Goal: Navigation & Orientation: Go to known website

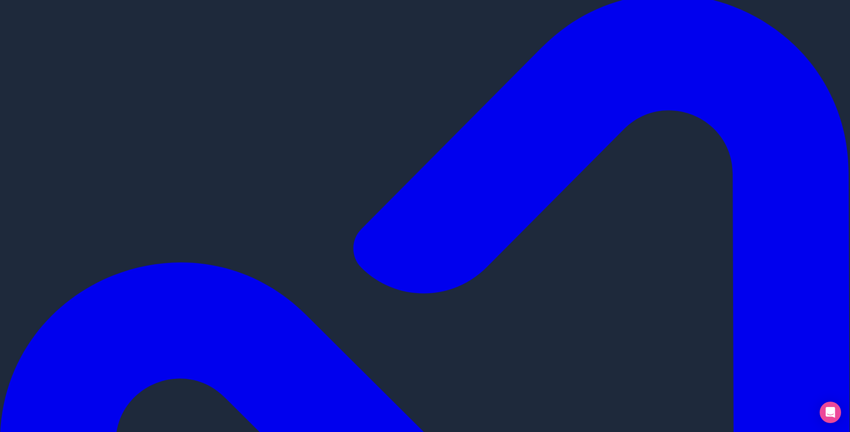
scroll to position [12, 0]
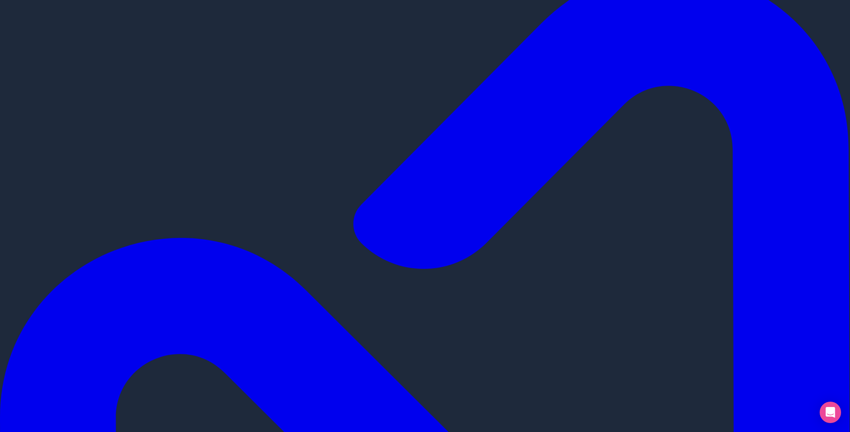
drag, startPoint x: 207, startPoint y: 392, endPoint x: 212, endPoint y: 389, distance: 5.0
